Goal: Task Accomplishment & Management: Use online tool/utility

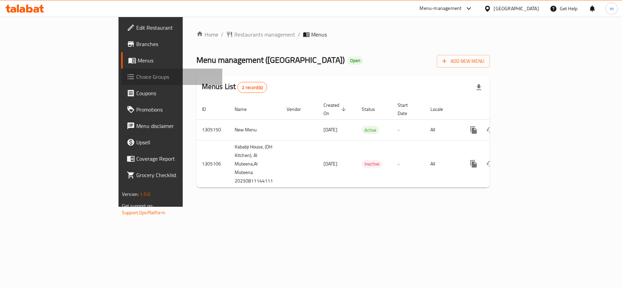
click at [136, 79] on span "Choice Groups" at bounding box center [176, 77] width 81 height 8
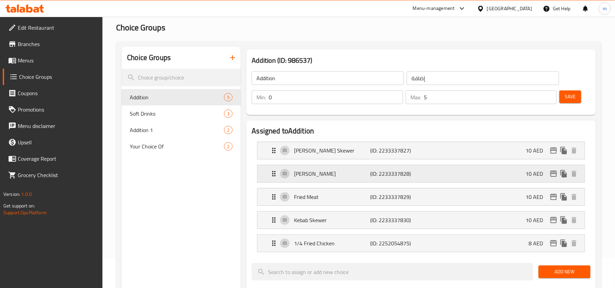
scroll to position [45, 0]
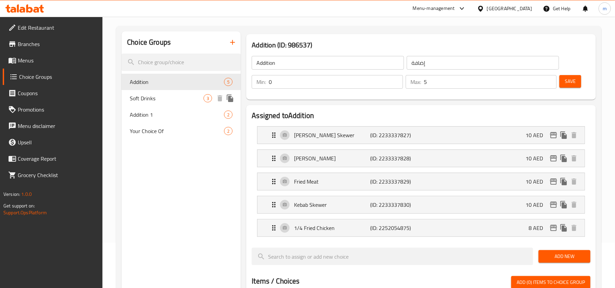
click at [180, 102] on div "Soft Drinks 3" at bounding box center [181, 98] width 119 height 16
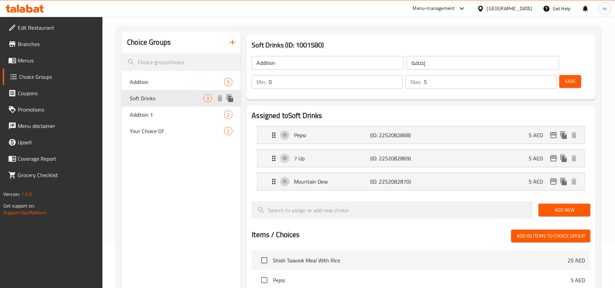
type input "Soft Drinks"
type input "مشروبات غازيه"
type input "3"
click at [171, 134] on span "Your Choice Of" at bounding box center [167, 131] width 74 height 8
type input "Your Choice Of"
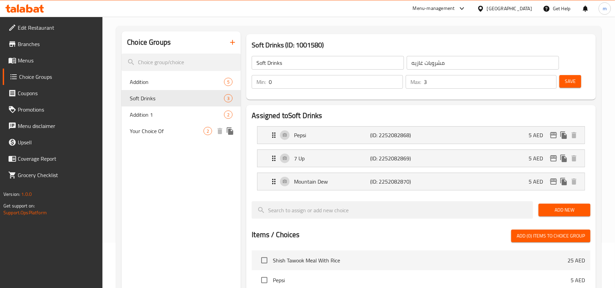
type input "اختيارك من"
type input "1"
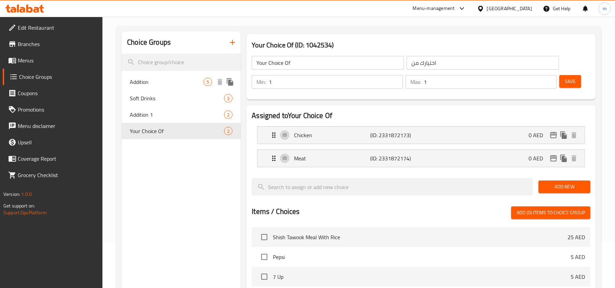
drag, startPoint x: 162, startPoint y: 83, endPoint x: 284, endPoint y: 47, distance: 126.8
click at [162, 83] on span "Addition" at bounding box center [167, 82] width 74 height 8
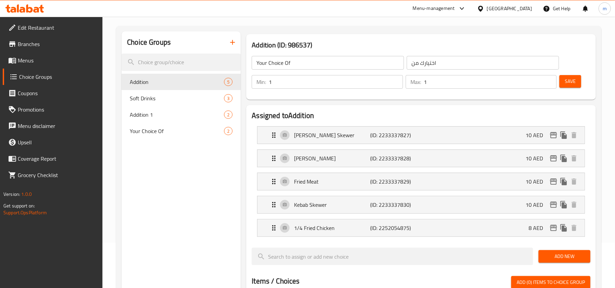
type input "Addition"
type input "إضافة"
type input "0"
type input "5"
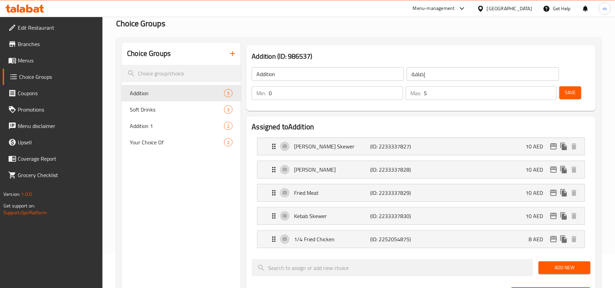
scroll to position [28, 0]
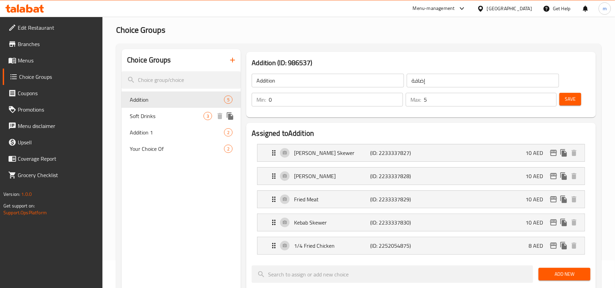
click at [183, 118] on span "Soft Drinks" at bounding box center [167, 116] width 74 height 8
type input "Soft Drinks"
type input "مشروبات غازيه"
type input "3"
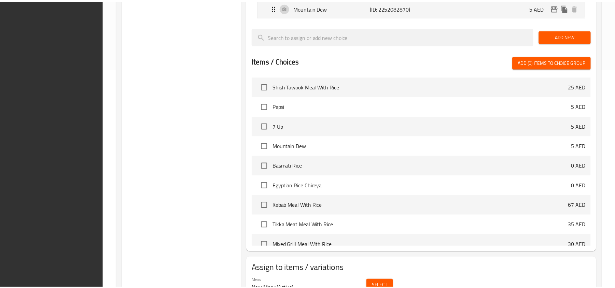
scroll to position [254, 0]
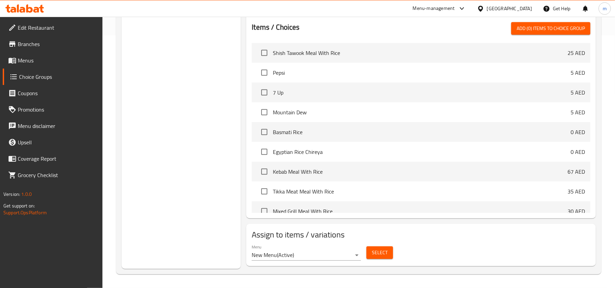
click at [217, 77] on div "Choice Groups Addition 5 Soft Drinks 3 Addition 1 2 Your Choice Of 2" at bounding box center [181, 46] width 119 height 445
